Goal: Transaction & Acquisition: Obtain resource

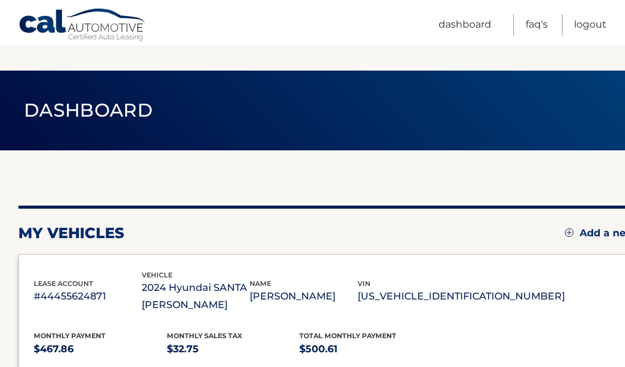
scroll to position [294, 0]
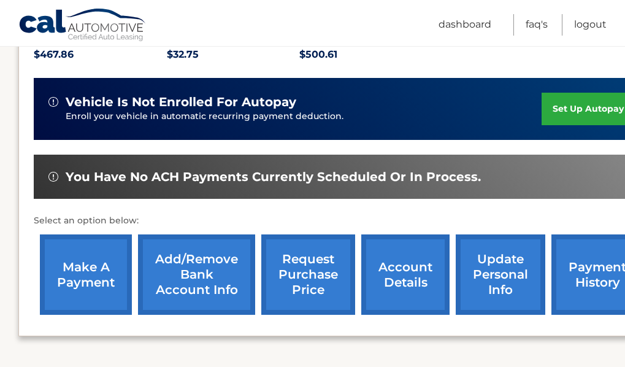
click at [309, 274] on link "request purchase price" at bounding box center [308, 274] width 94 height 80
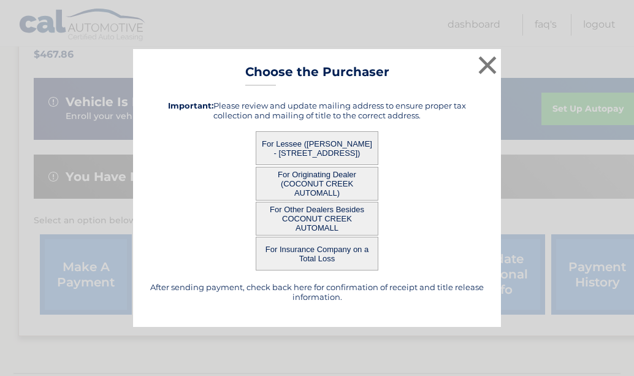
click at [334, 143] on button "For Lessee (TAMARA LOPEZ - 12902 TANGARINE BLVD, , WEST PALM BEACH, FL 33412)" at bounding box center [317, 148] width 123 height 34
click at [305, 150] on button "For Lessee (TAMARA LOPEZ - 12902 TANGARINE BLVD, , WEST PALM BEACH, FL 33412)" at bounding box center [317, 148] width 123 height 34
click at [371, 147] on button "For Lessee (TAMARA LOPEZ - 12902 TANGARINE BLVD, , WEST PALM BEACH, FL 33412)" at bounding box center [317, 148] width 123 height 34
click at [490, 62] on button "×" at bounding box center [487, 65] width 25 height 25
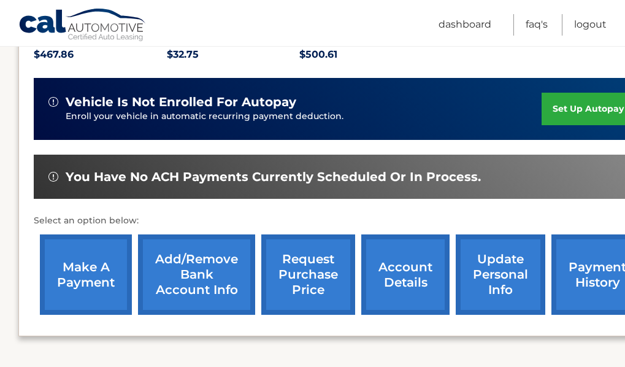
click at [304, 282] on link "request purchase price" at bounding box center [308, 274] width 94 height 80
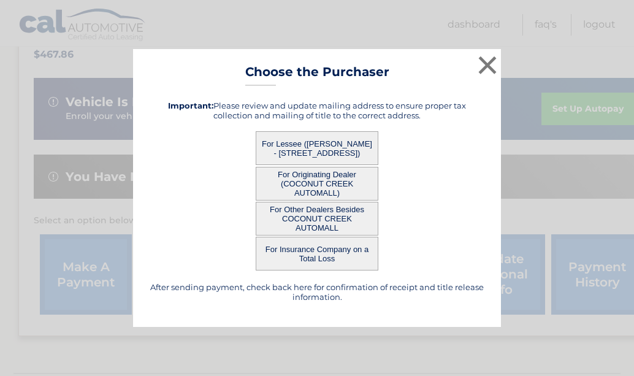
click at [312, 144] on button "For Lessee (TAMARA LOPEZ - 12902 TANGARINE BLVD, , WEST PALM BEACH, FL 33412)" at bounding box center [317, 148] width 123 height 34
click at [363, 144] on button "For Lessee (TAMARA LOPEZ - 12902 TANGARINE BLVD, , WEST PALM BEACH, FL 33412)" at bounding box center [317, 148] width 123 height 34
drag, startPoint x: 353, startPoint y: 133, endPoint x: 369, endPoint y: 145, distance: 19.6
click at [369, 145] on button "For Lessee (TAMARA LOPEZ - 12902 TANGARINE BLVD, , WEST PALM BEACH, FL 33412)" at bounding box center [317, 148] width 123 height 34
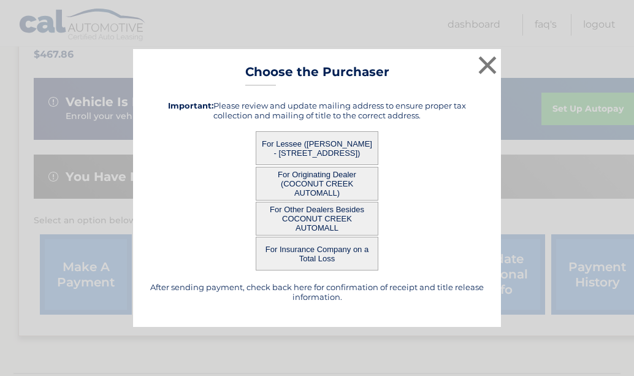
drag, startPoint x: 369, startPoint y: 145, endPoint x: 370, endPoint y: 153, distance: 8.7
click at [370, 153] on button "For Lessee (TAMARA LOPEZ - 12902 TANGARINE BLVD, , WEST PALM BEACH, FL 33412)" at bounding box center [317, 148] width 123 height 34
drag, startPoint x: 370, startPoint y: 153, endPoint x: 490, endPoint y: 62, distance: 150.6
click at [490, 62] on div "× Choose the Purchaser After sending payment, check back here for confirmation …" at bounding box center [317, 188] width 368 height 278
click at [490, 62] on button "×" at bounding box center [487, 65] width 25 height 25
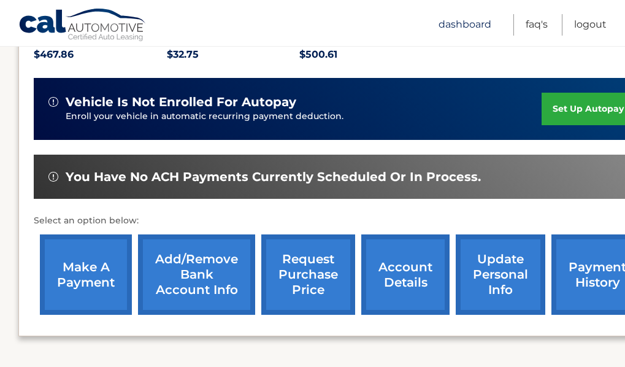
click at [474, 25] on link "Dashboard" at bounding box center [465, 24] width 53 height 21
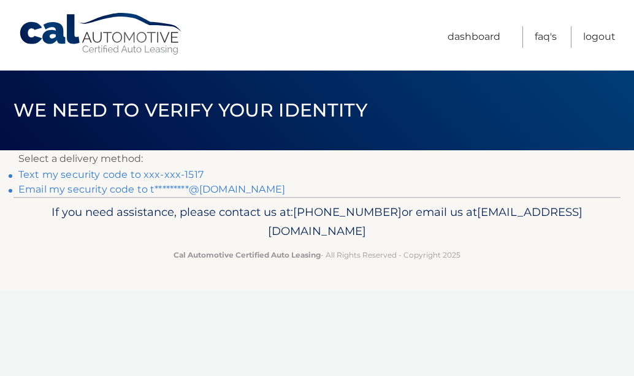
click at [131, 174] on link "Text my security code to xxx-xxx-1517" at bounding box center [110, 175] width 185 height 12
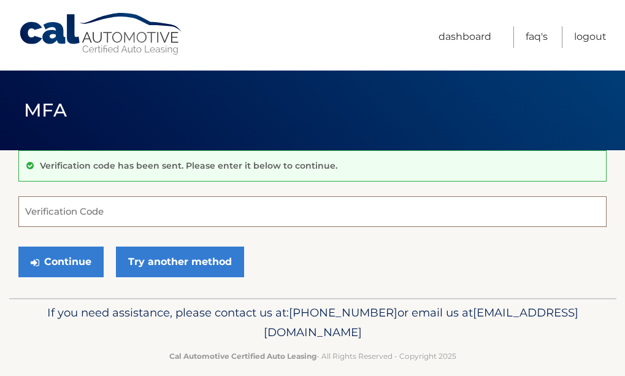
click at [68, 207] on input "Verification Code" at bounding box center [312, 211] width 588 height 31
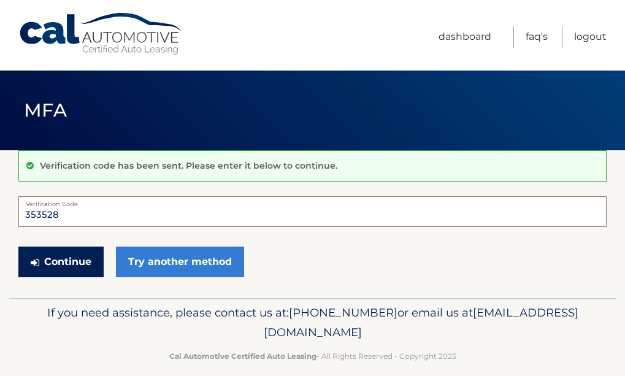
type input "353528"
click at [72, 254] on button "Continue" at bounding box center [60, 262] width 85 height 31
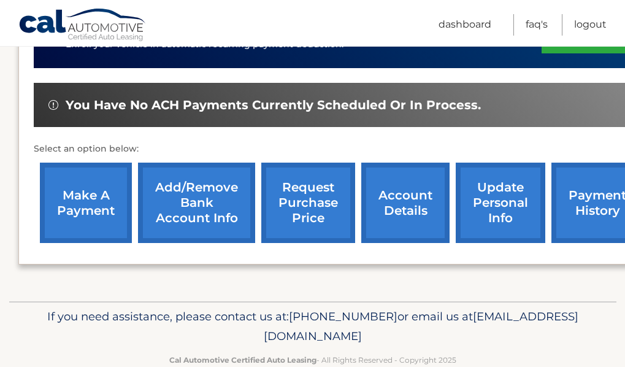
scroll to position [368, 0]
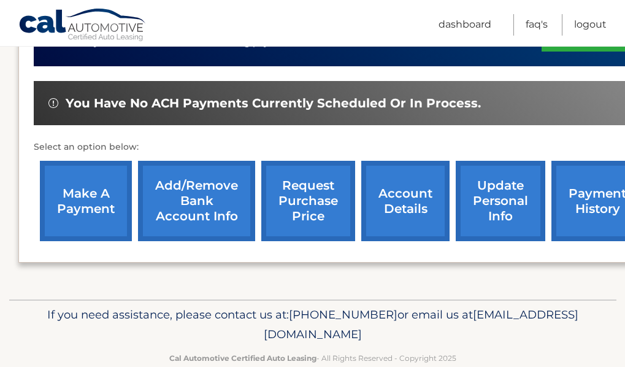
click at [314, 201] on link "request purchase price" at bounding box center [308, 201] width 94 height 80
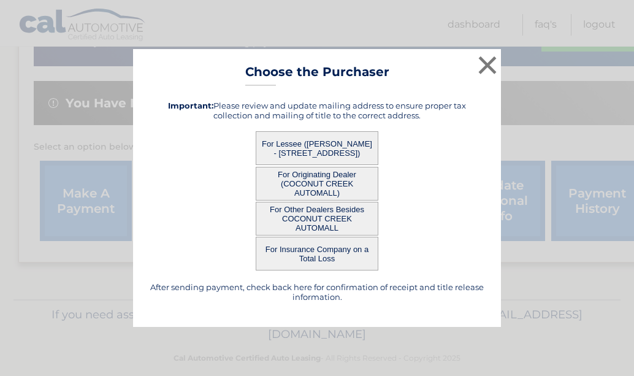
click at [310, 217] on button "For Other Dealers Besides COCONUT CREEK AUTOMALL" at bounding box center [317, 219] width 123 height 34
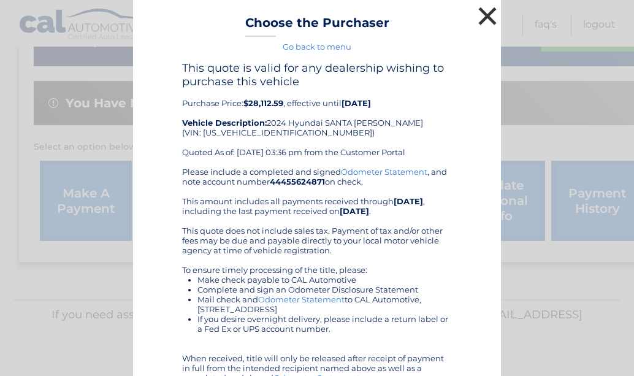
click at [488, 13] on button "×" at bounding box center [487, 16] width 25 height 25
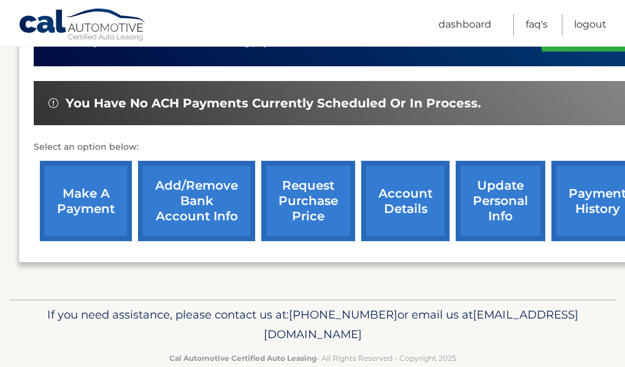
click at [315, 198] on link "request purchase price" at bounding box center [308, 201] width 94 height 80
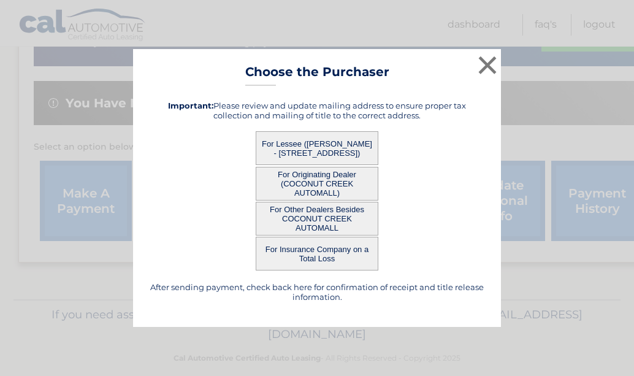
click at [309, 152] on button "For Lessee (TAMARA LOPEZ - 12902 TANGARINE BLVD, , WEST PALM BEACH, FL 33412)" at bounding box center [317, 148] width 123 height 34
click at [306, 138] on button "For Lessee (TAMARA LOPEZ - 12902 TANGARINE BLVD, , WEST PALM BEACH, FL 33412)" at bounding box center [317, 148] width 123 height 34
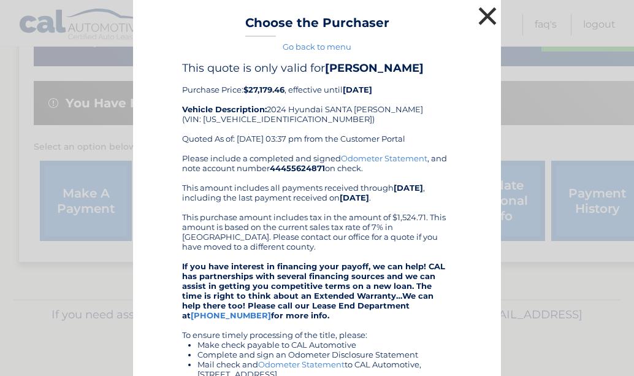
click at [484, 15] on button "×" at bounding box center [487, 16] width 25 height 25
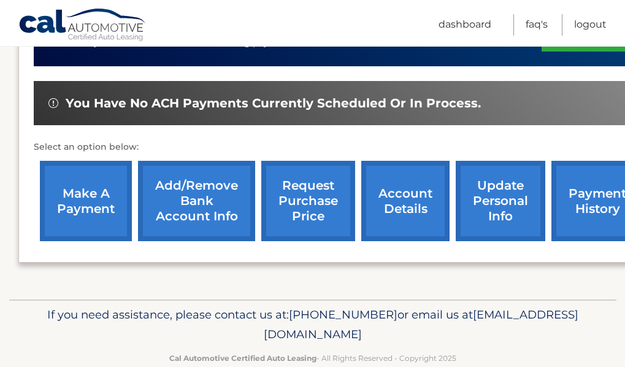
click at [320, 210] on link "request purchase price" at bounding box center [308, 201] width 94 height 80
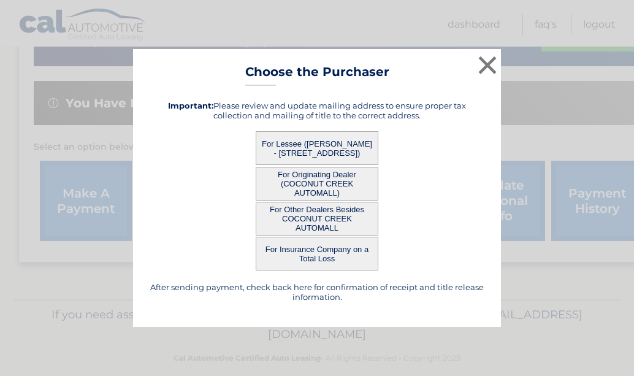
click at [369, 147] on button "For Lessee (TAMARA LOPEZ - 12902 TANGARINE BLVD, , WEST PALM BEACH, FL 33412)" at bounding box center [317, 148] width 123 height 34
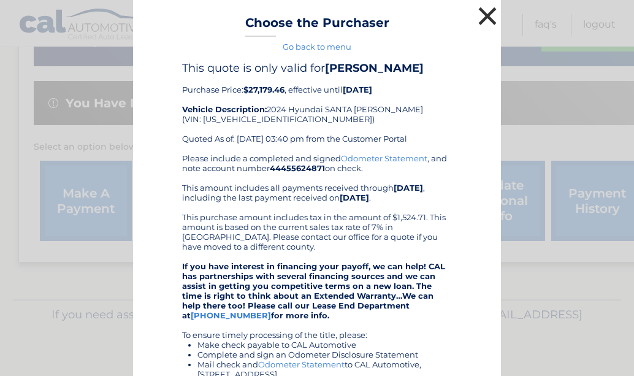
click at [482, 15] on button "×" at bounding box center [487, 16] width 25 height 25
